Goal: Book appointment/travel/reservation

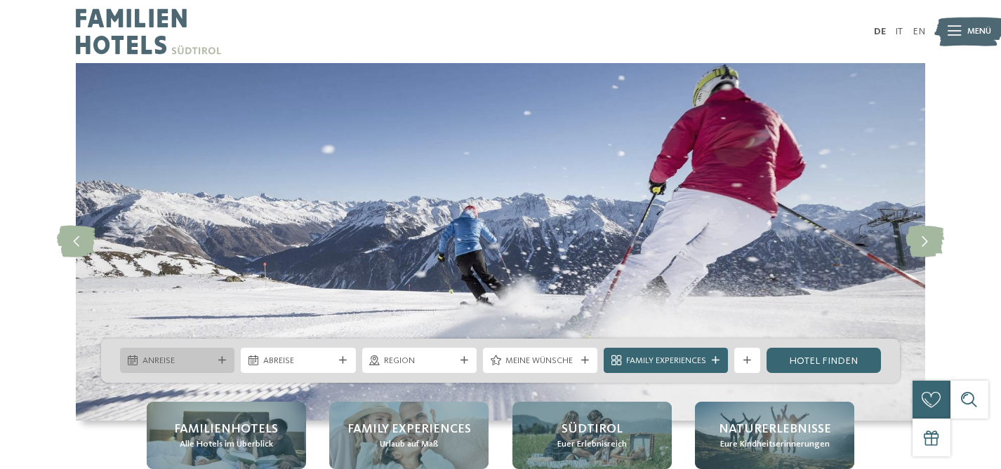
click at [218, 365] on div "Anreise" at bounding box center [177, 360] width 114 height 25
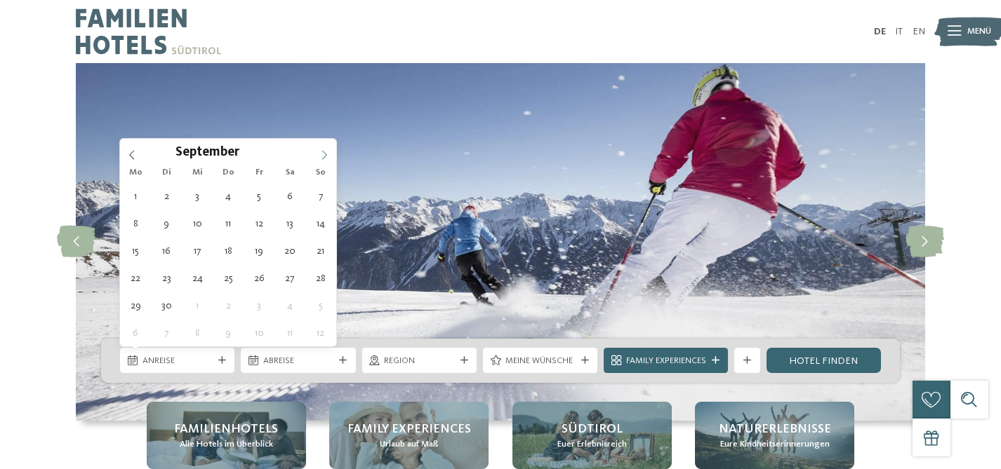
click at [333, 154] on span at bounding box center [324, 151] width 24 height 24
type input "****"
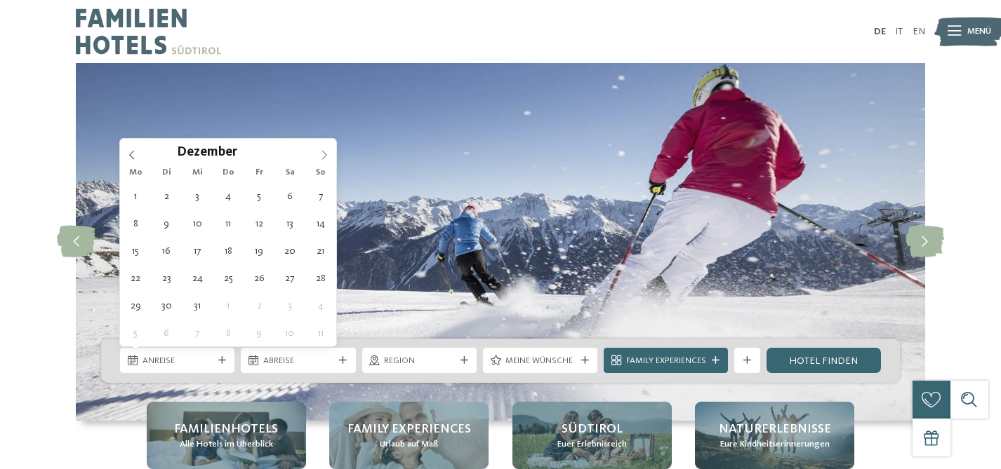
click at [333, 154] on span at bounding box center [324, 151] width 24 height 24
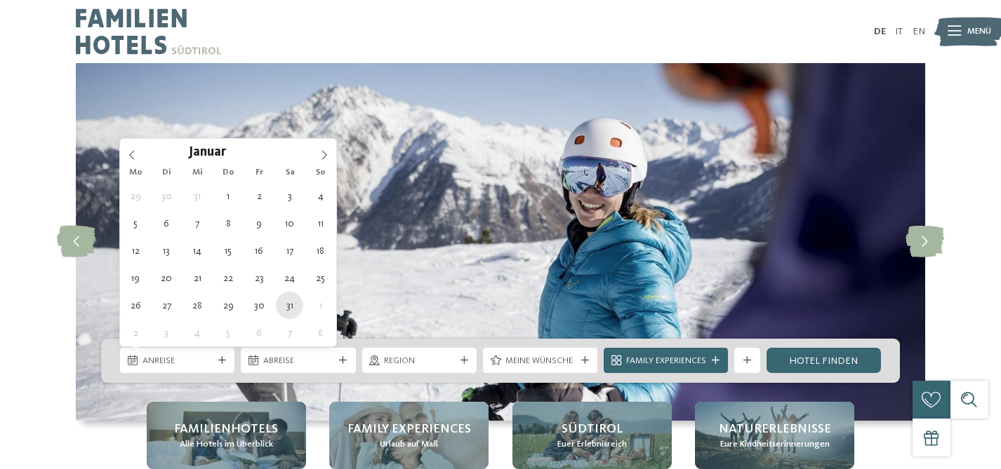
type div "[DATE]"
type input "****"
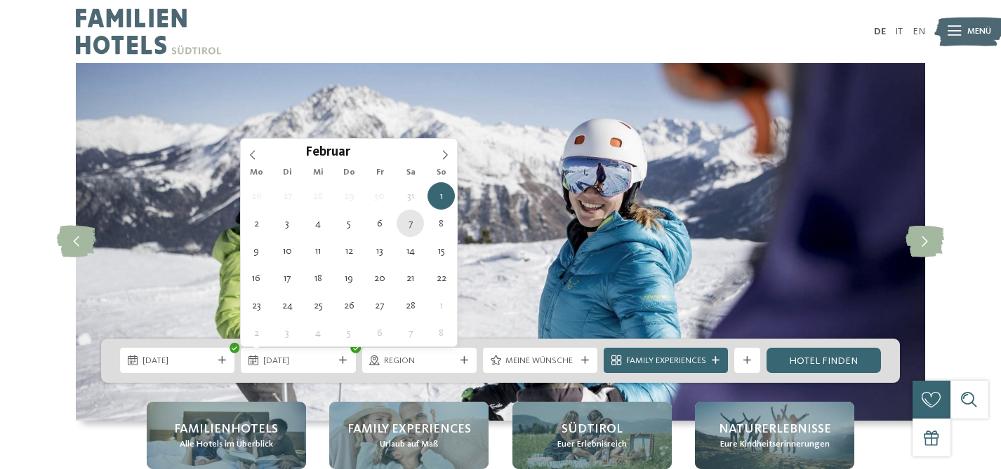
type div "[DATE]"
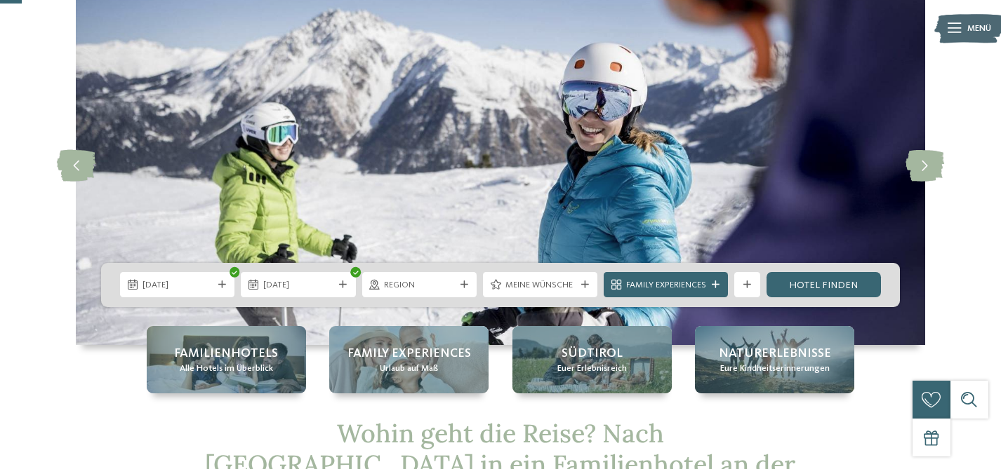
scroll to position [78, 0]
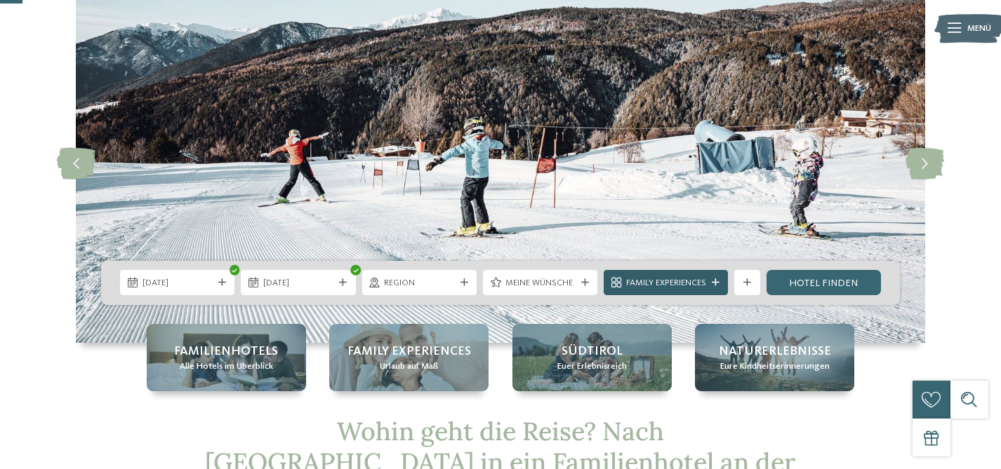
click at [724, 281] on div "Family Experiences" at bounding box center [665, 282] width 124 height 25
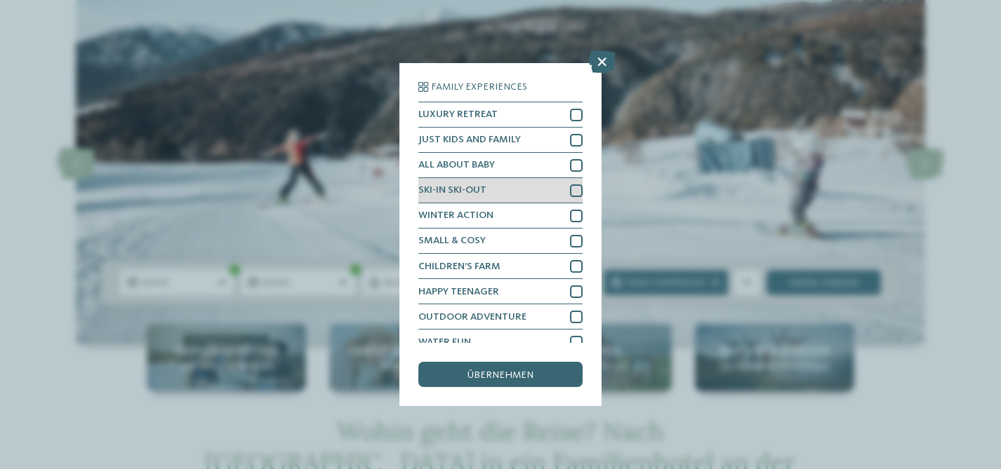
click at [528, 192] on div "SKI-IN SKI-OUT" at bounding box center [500, 190] width 164 height 25
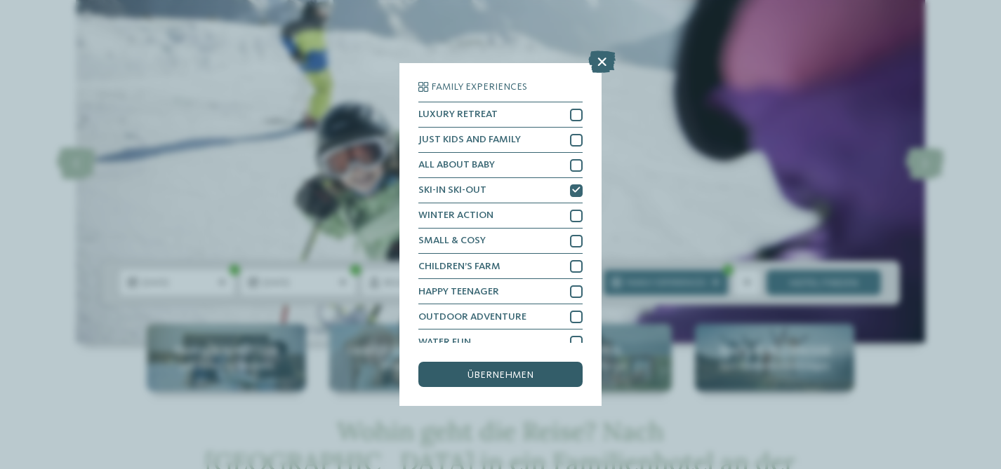
click at [528, 380] on span "übernehmen" at bounding box center [500, 375] width 66 height 10
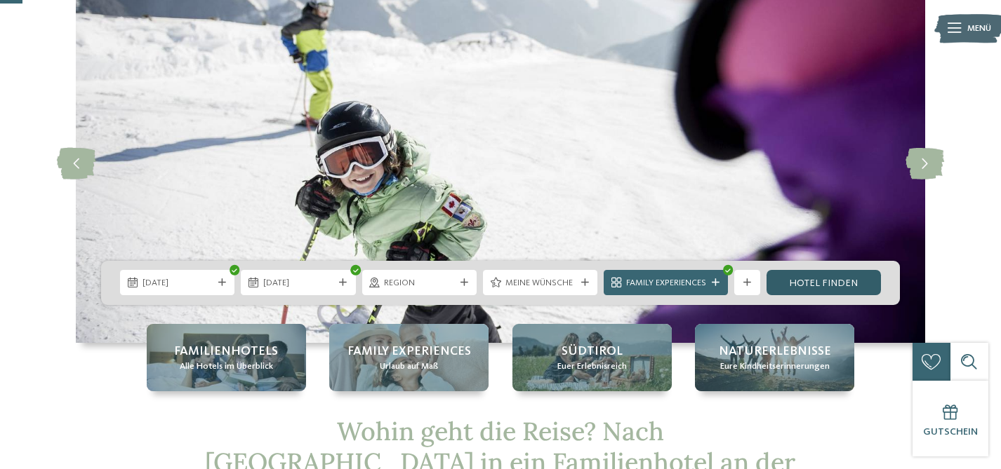
click at [852, 281] on link "Hotel finden" at bounding box center [823, 282] width 114 height 25
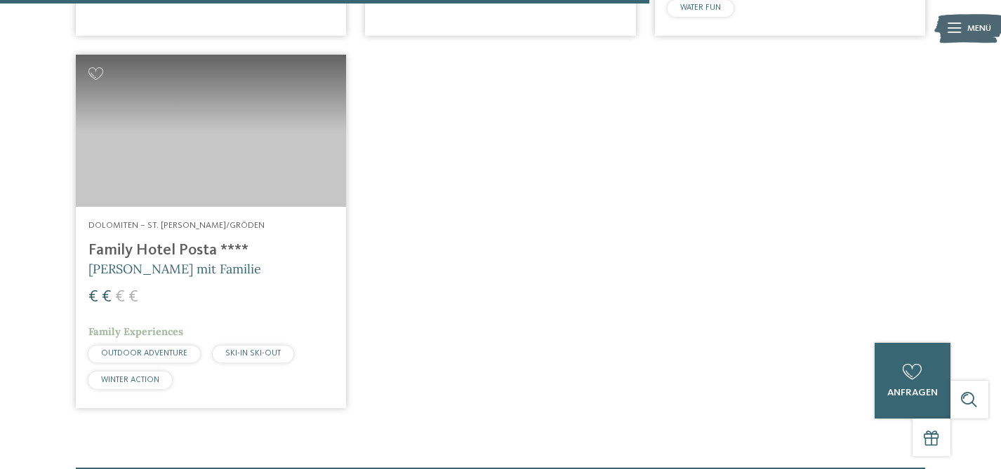
scroll to position [1257, 0]
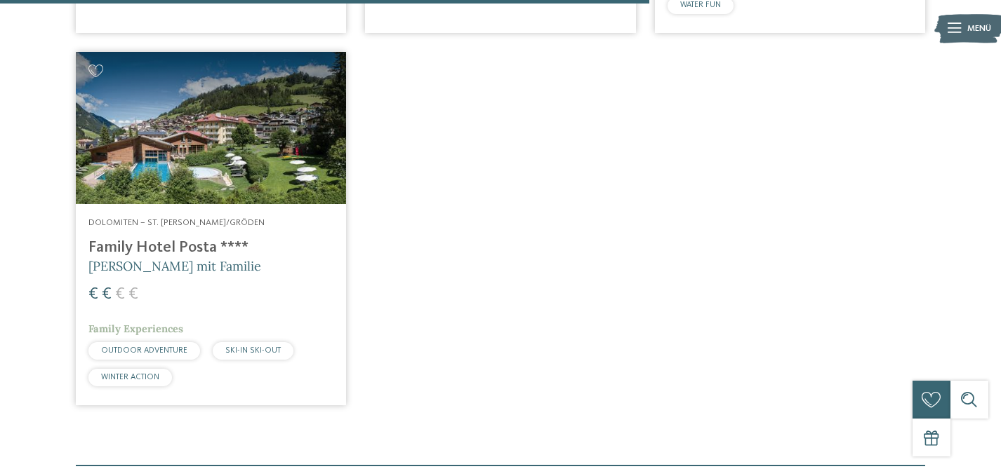
click at [187, 261] on span "[PERSON_NAME] mit Familie" at bounding box center [174, 266] width 173 height 16
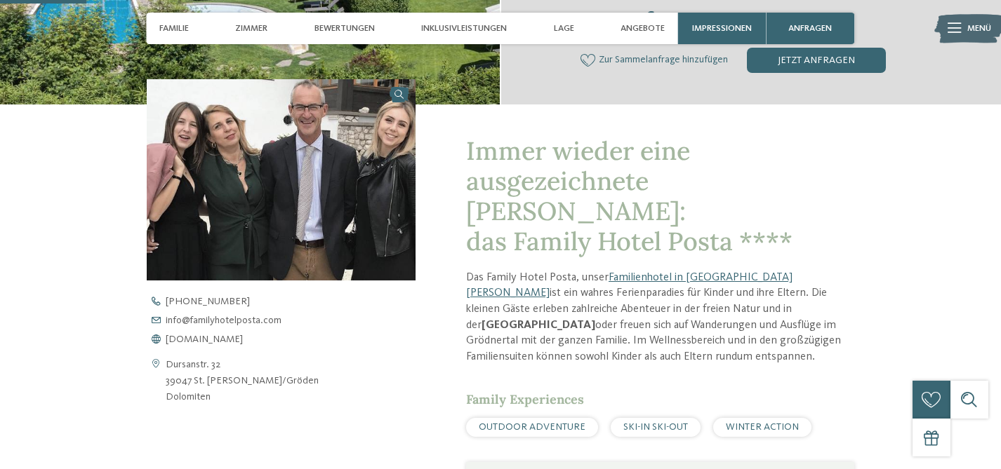
scroll to position [378, 0]
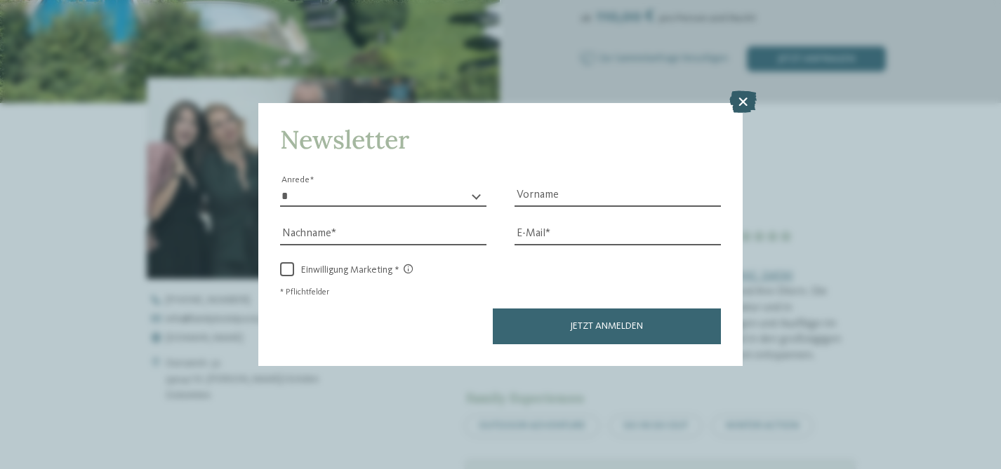
click at [738, 99] on icon at bounding box center [742, 102] width 27 height 22
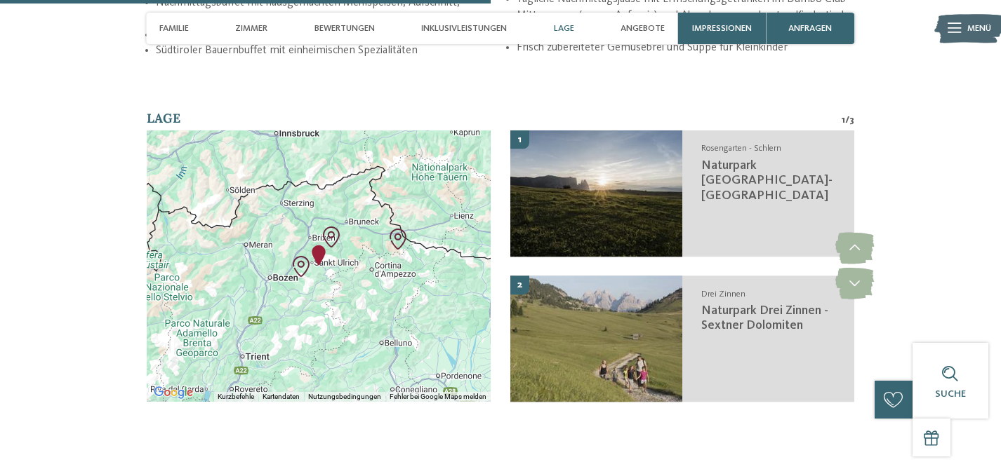
scroll to position [2117, 0]
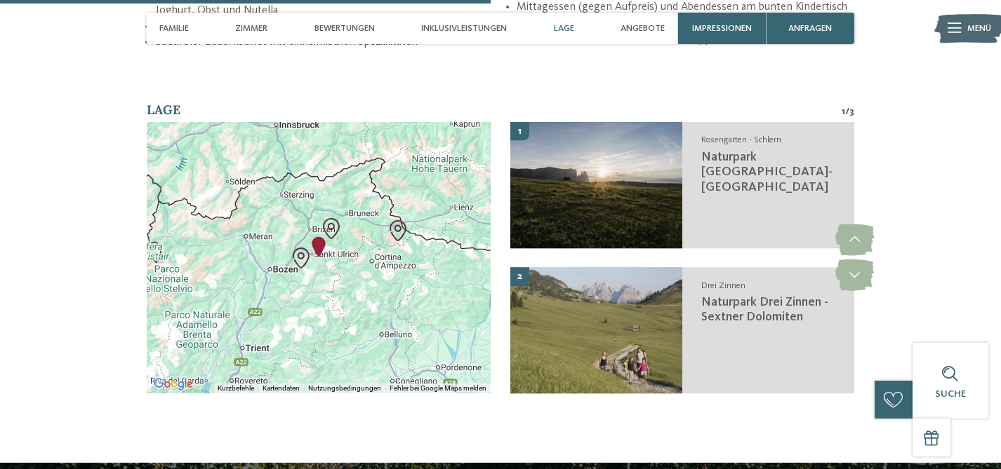
click at [298, 209] on div at bounding box center [319, 258] width 345 height 272
click at [320, 236] on img "Family Hotel Posta" at bounding box center [318, 246] width 21 height 21
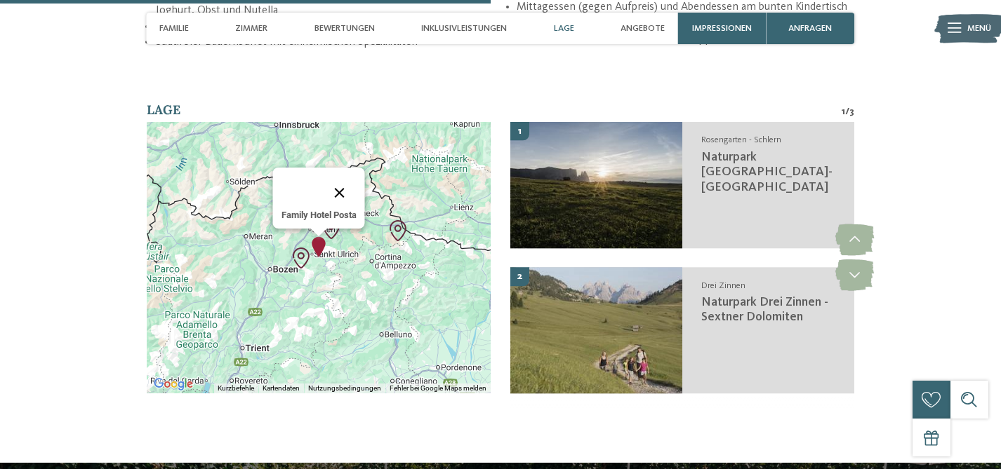
click at [341, 176] on button "Schließen" at bounding box center [340, 193] width 34 height 34
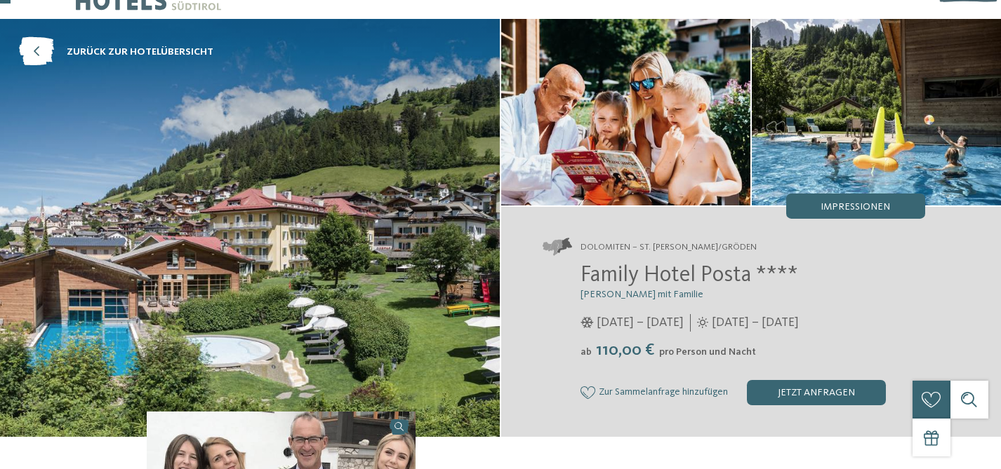
scroll to position [0, 0]
